Goal: Task Accomplishment & Management: Use online tool/utility

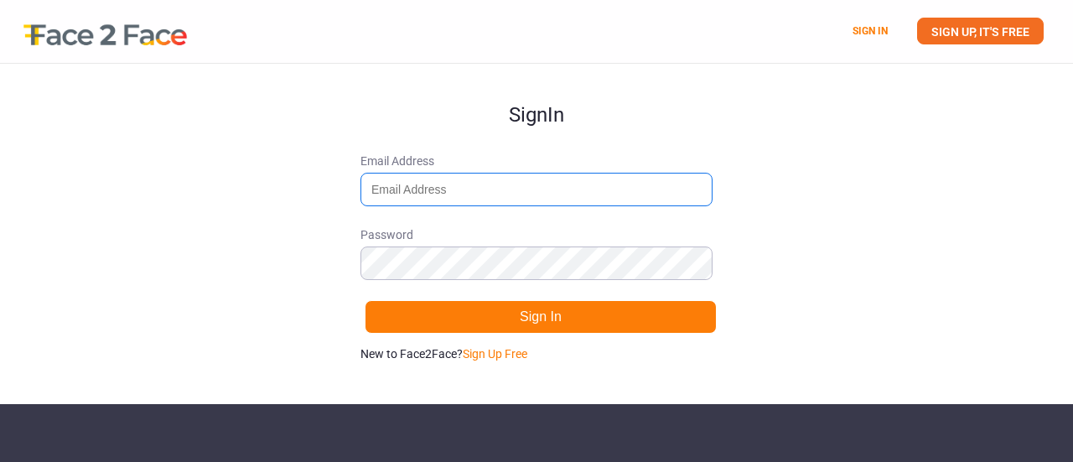
click at [465, 174] on input "Email Address" at bounding box center [536, 190] width 352 height 34
type input "[EMAIL_ADDRESS][DOMAIN_NAME]"
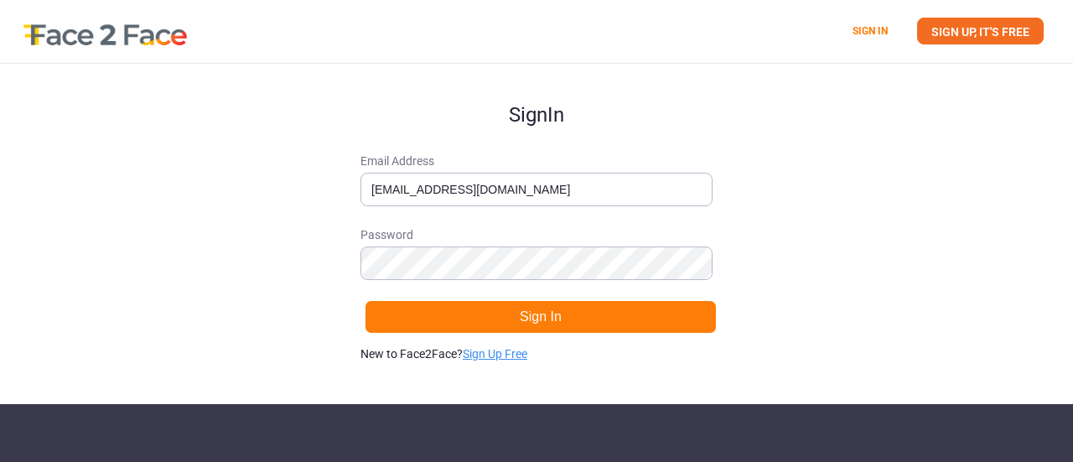
click at [498, 351] on link "Sign Up Free" at bounding box center [495, 353] width 65 height 13
click at [806, 219] on div "Sign Up Email Address [EMAIL_ADDRESS][DOMAIN_NAME] Password Sign Up Already hav…" at bounding box center [536, 234] width 1073 height 340
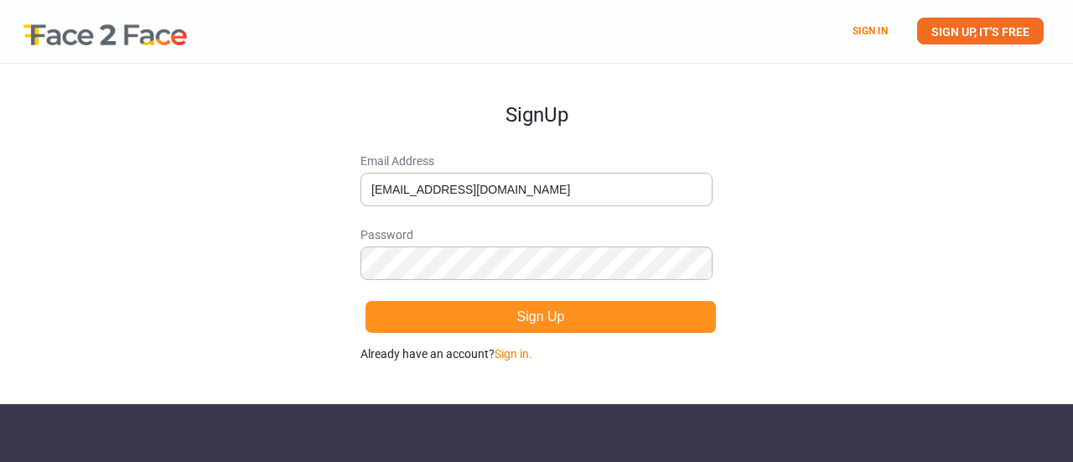
click at [537, 316] on button "Sign Up" at bounding box center [541, 317] width 352 height 34
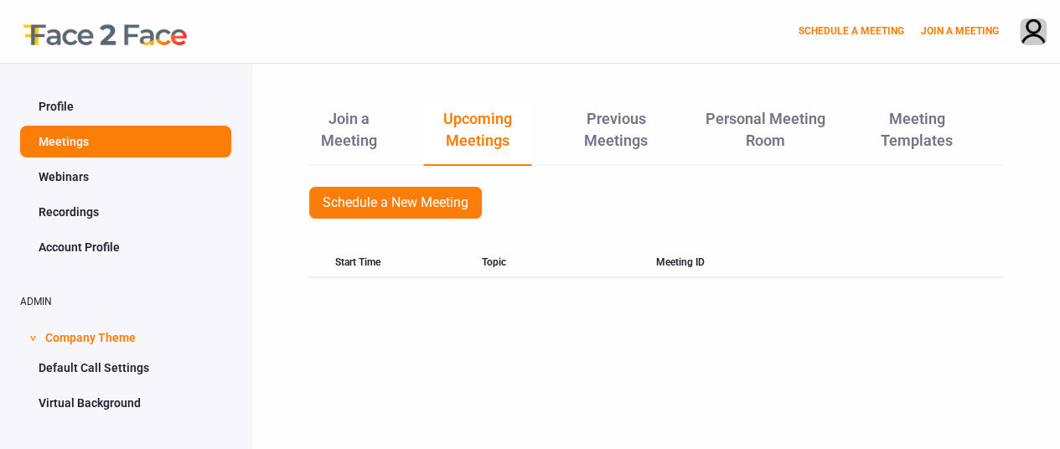
click at [90, 179] on link "Webinars" at bounding box center [125, 177] width 211 height 32
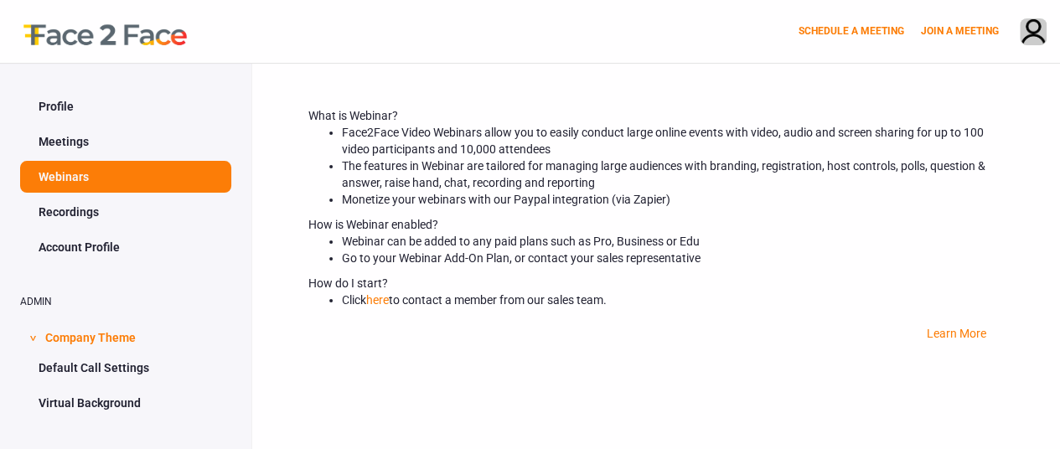
click at [106, 200] on link "Recordings" at bounding box center [125, 212] width 211 height 32
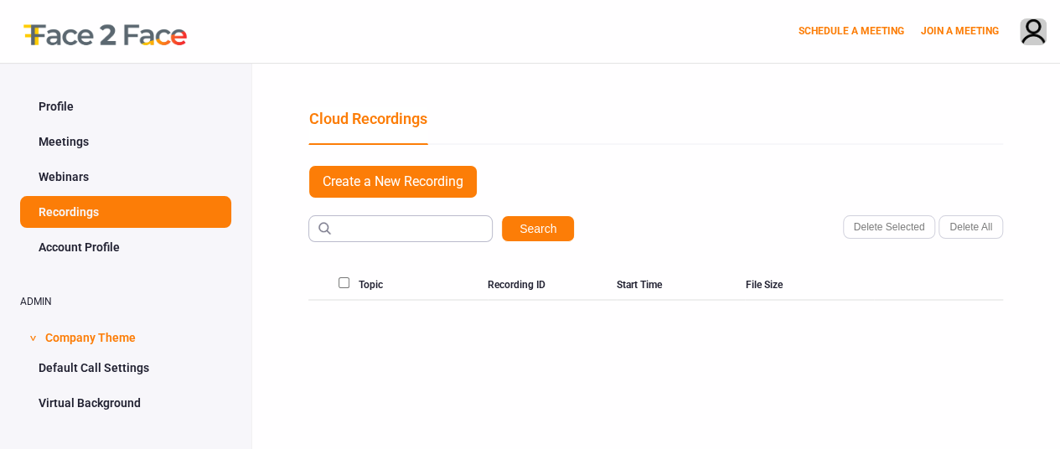
click at [91, 143] on link "Meetings" at bounding box center [125, 142] width 211 height 32
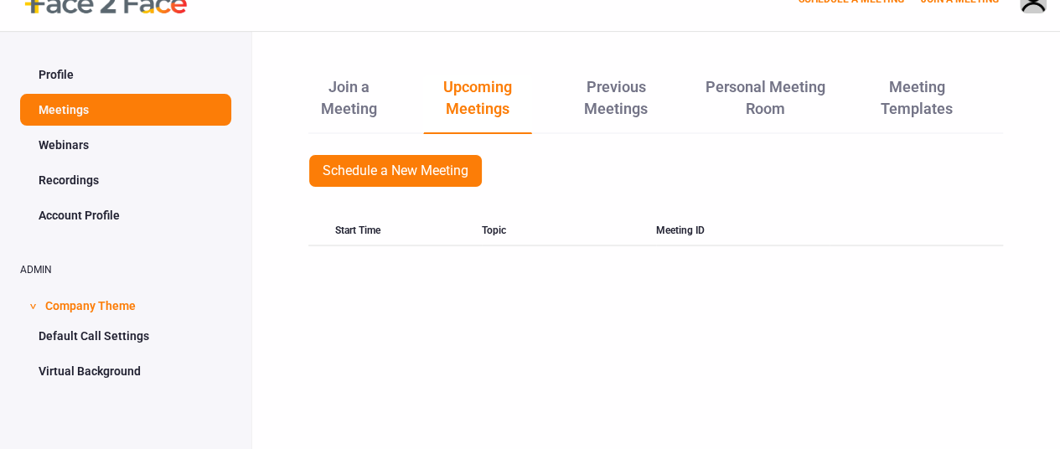
scroll to position [76, 0]
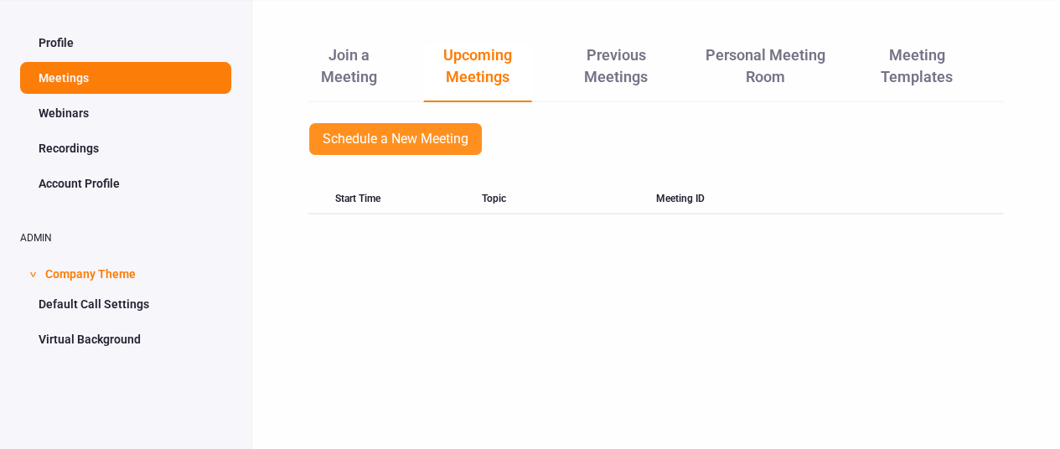
click at [417, 131] on link "Schedule a New Meeting" at bounding box center [396, 139] width 174 height 34
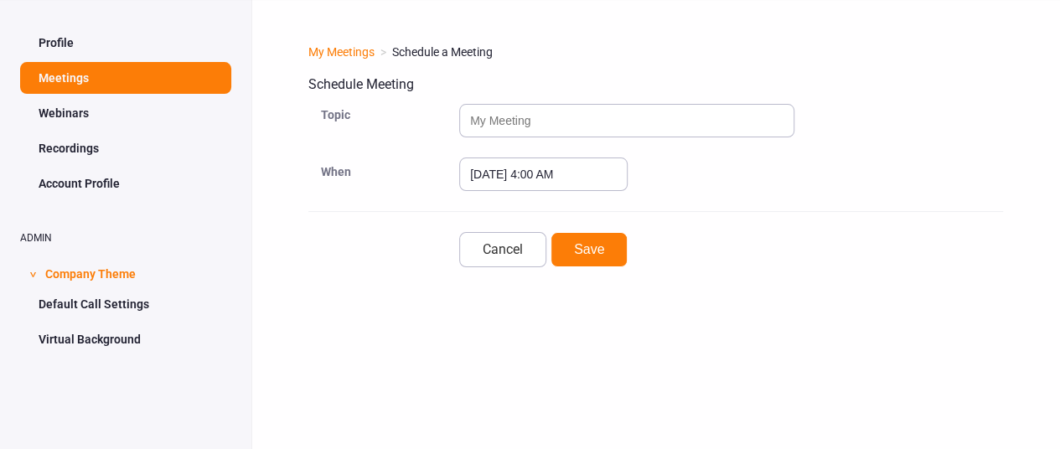
click at [110, 70] on link "Meetings" at bounding box center [125, 78] width 211 height 32
